Goal: Navigation & Orientation: Go to known website

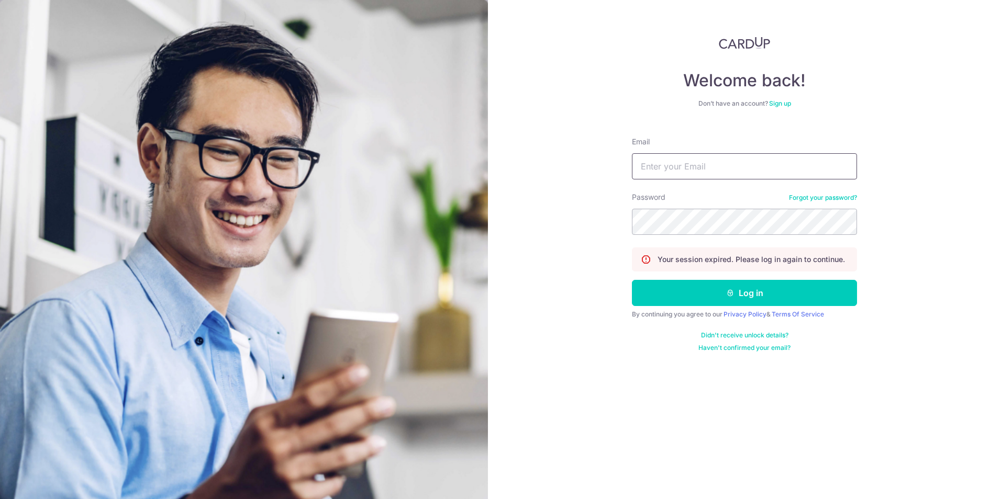
type input "[EMAIL_ADDRESS][DOMAIN_NAME]"
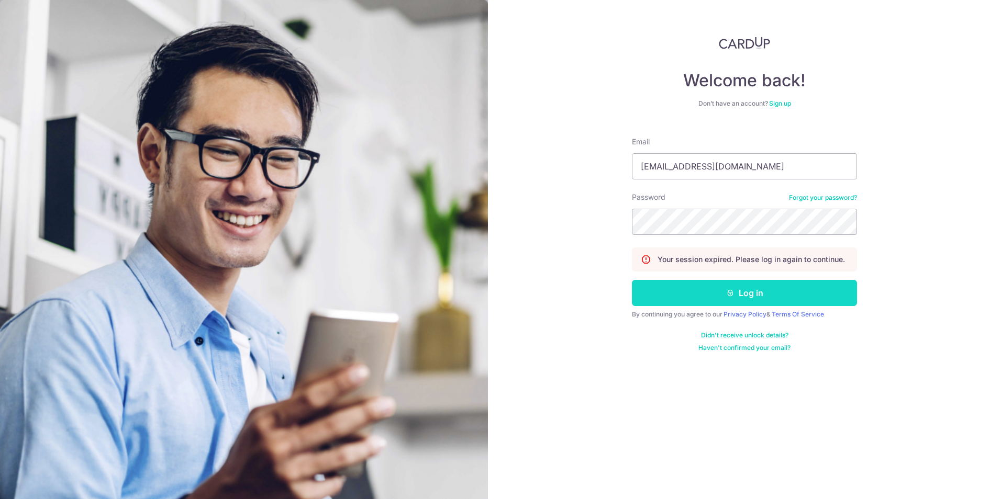
drag, startPoint x: 0, startPoint y: 0, endPoint x: 800, endPoint y: 290, distance: 851.3
click at [800, 290] on button "Log in" at bounding box center [744, 293] width 225 height 26
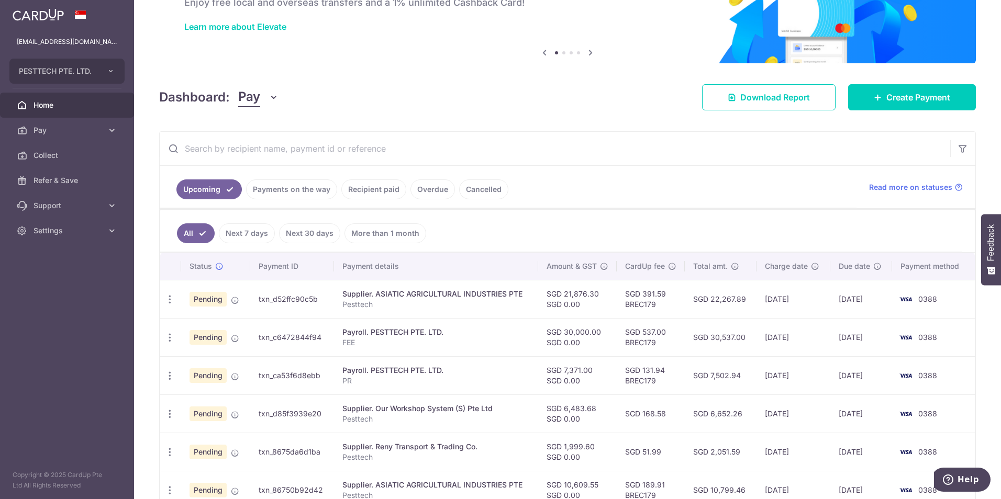
scroll to position [105, 0]
